Goal: Task Accomplishment & Management: Manage account settings

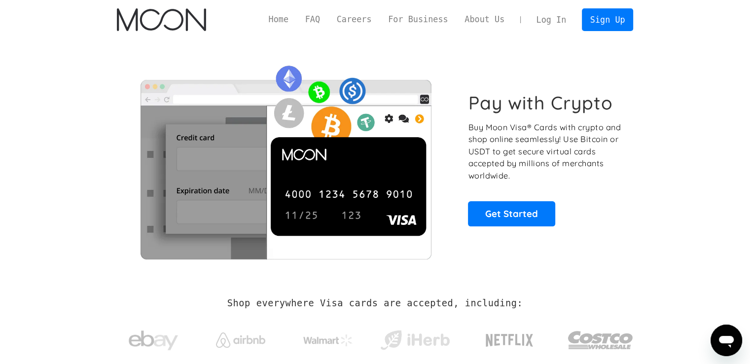
click at [549, 21] on link "Log In" at bounding box center [551, 20] width 46 height 22
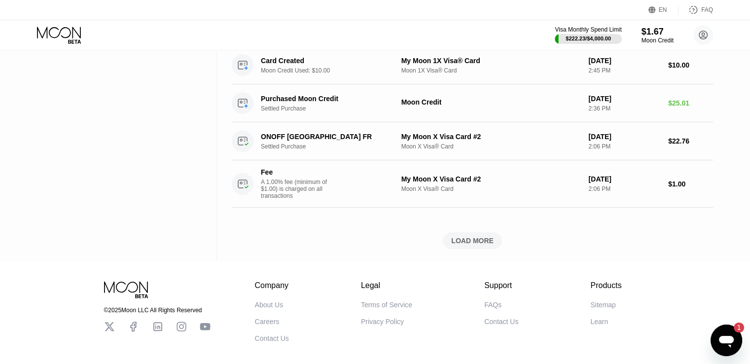
scroll to position [713, 0]
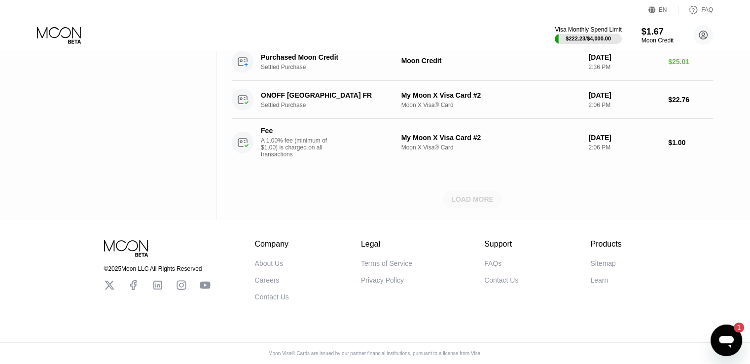
click at [473, 200] on div "LOAD MORE" at bounding box center [472, 199] width 59 height 17
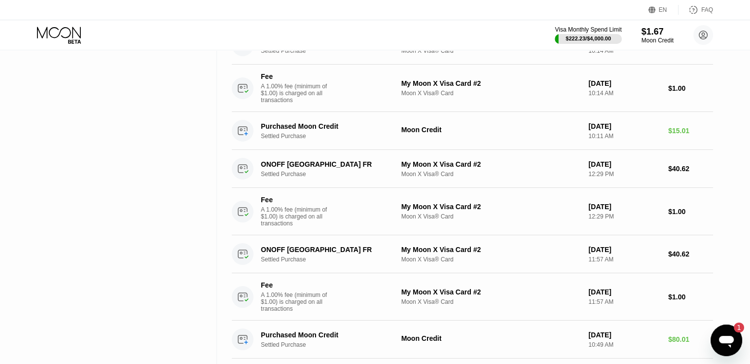
scroll to position [0, 0]
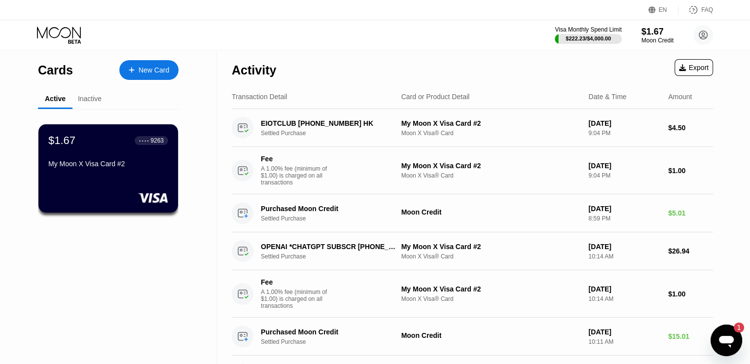
drag, startPoint x: 550, startPoint y: 227, endPoint x: 550, endPoint y: 75, distance: 151.3
